Goal: Task Accomplishment & Management: Use online tool/utility

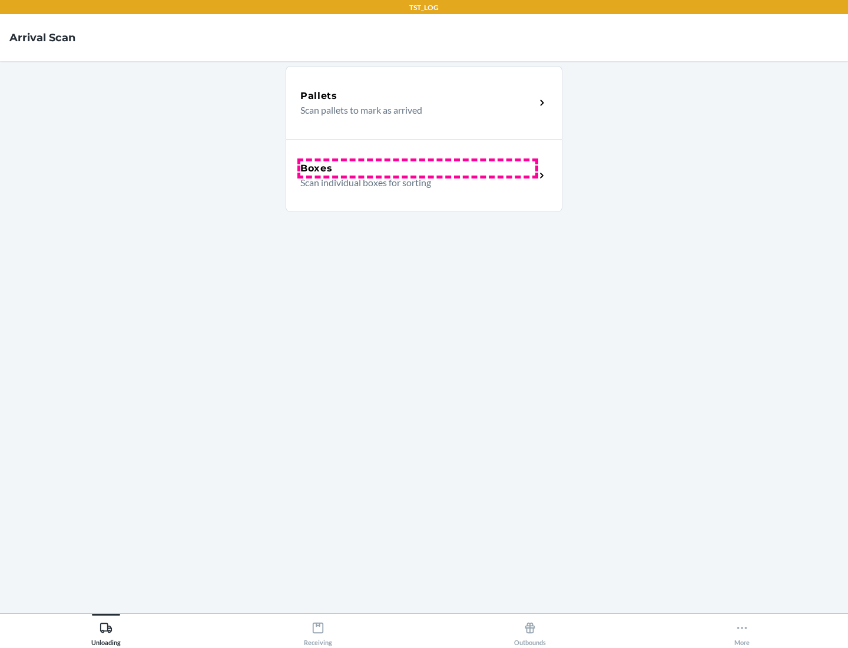
click at [418, 168] on div "Boxes" at bounding box center [417, 168] width 235 height 14
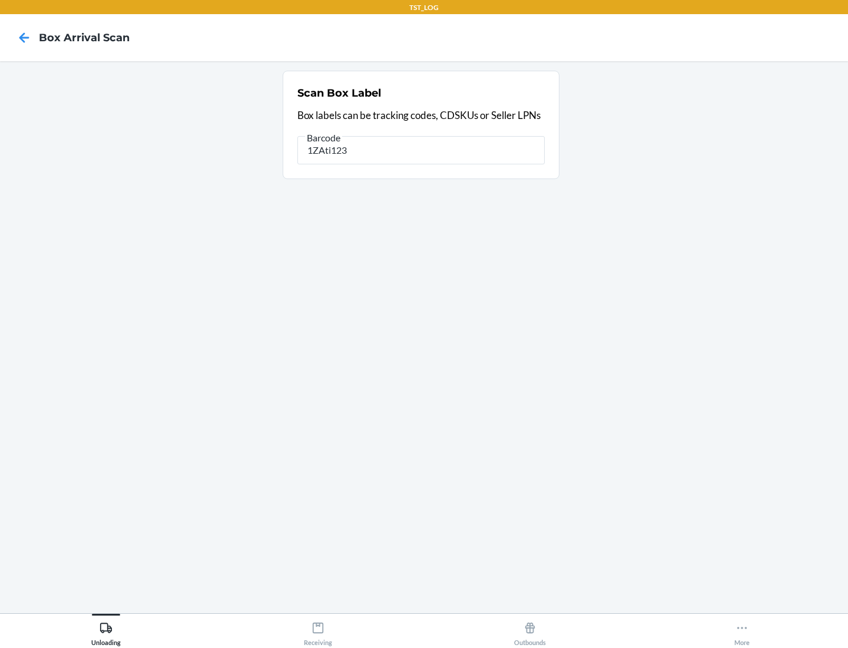
type input "1ZAti123"
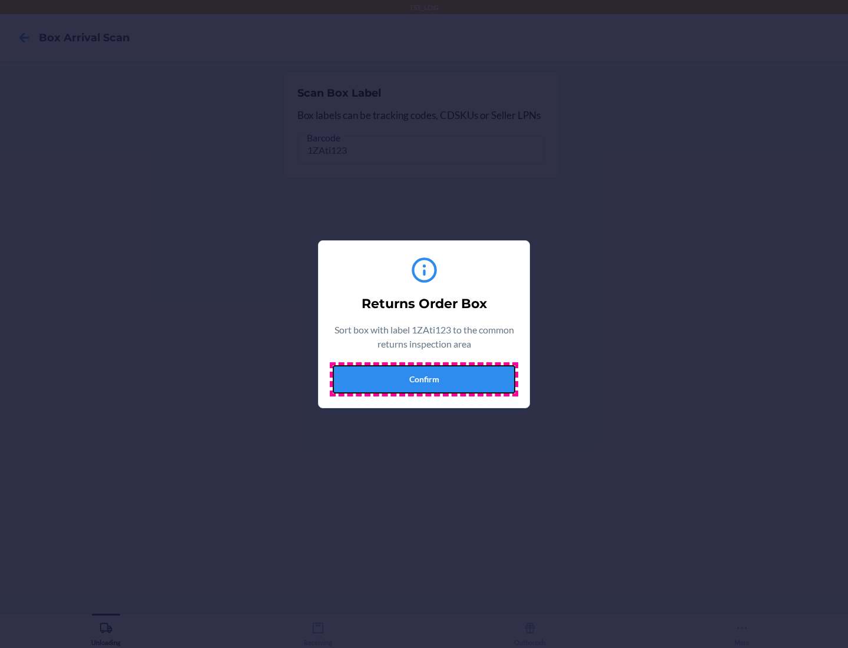
click at [424, 379] on button "Confirm" at bounding box center [424, 379] width 183 height 28
